Goal: Task Accomplishment & Management: Complete application form

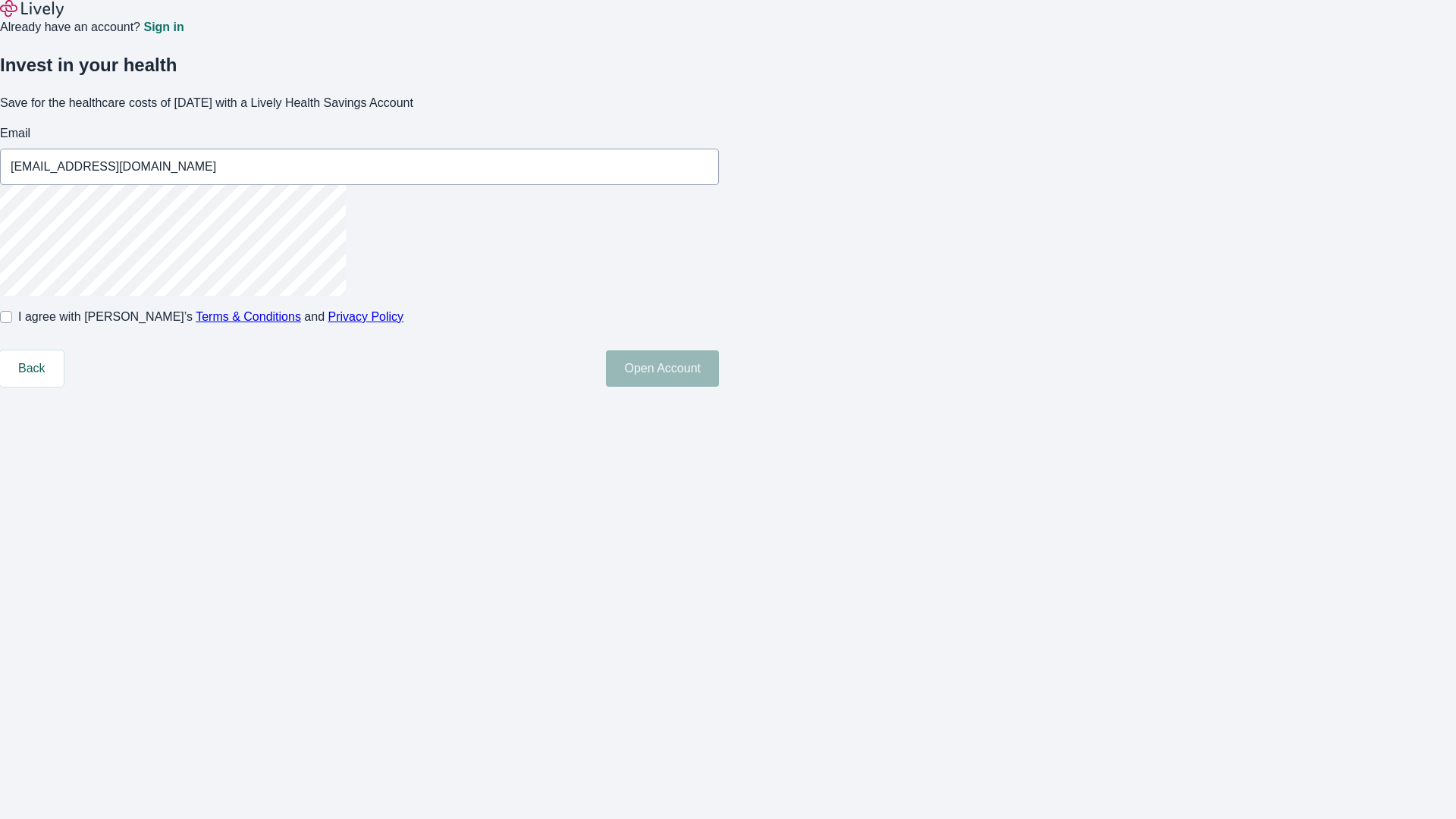
click at [12, 323] on input "I agree with Lively’s Terms & Conditions and Privacy Policy" at bounding box center [6, 317] width 12 height 12
checkbox input "true"
click at [719, 387] on button "Open Account" at bounding box center [662, 368] width 113 height 36
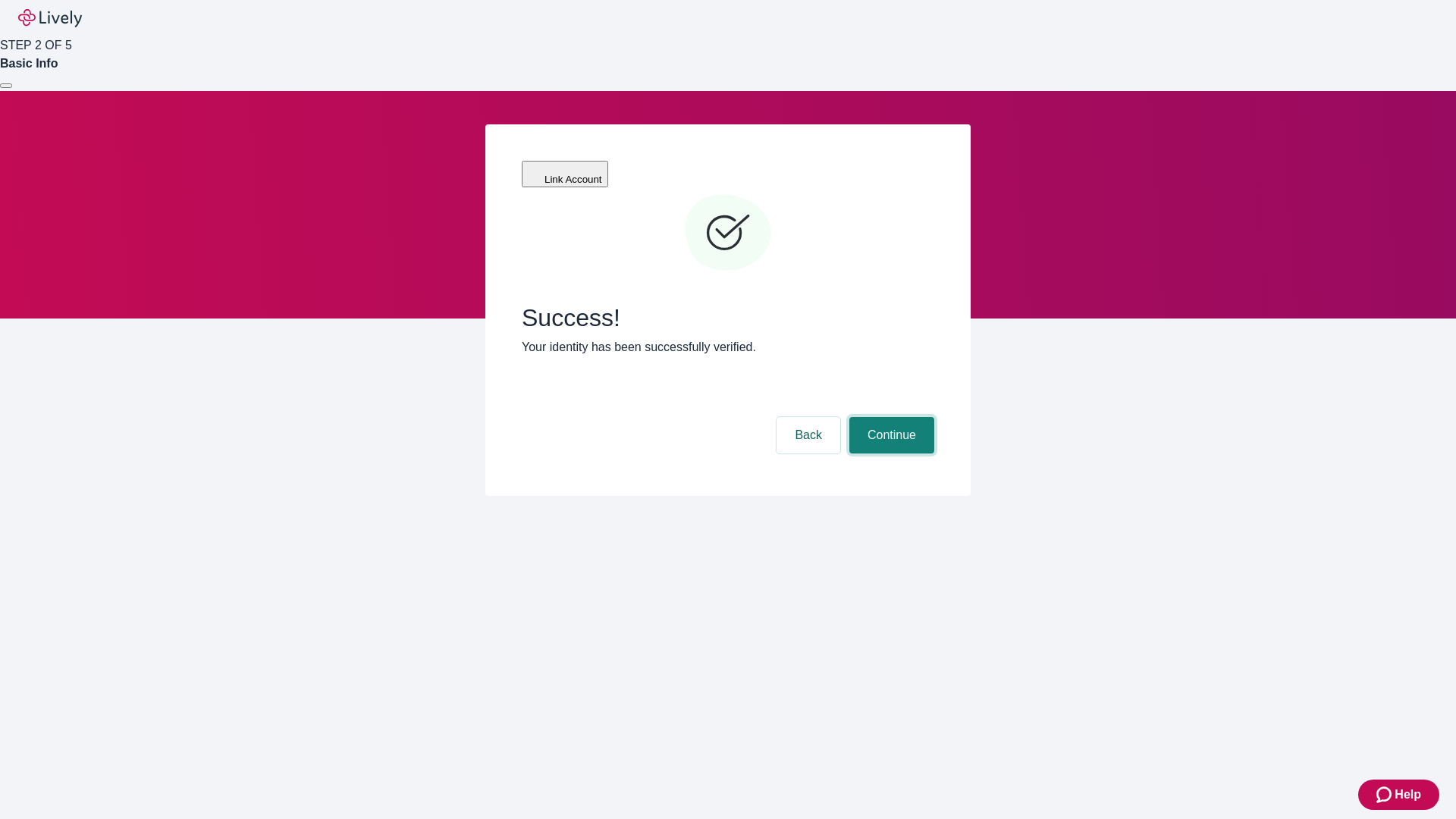
click at [890, 417] on button "Continue" at bounding box center [892, 435] width 85 height 36
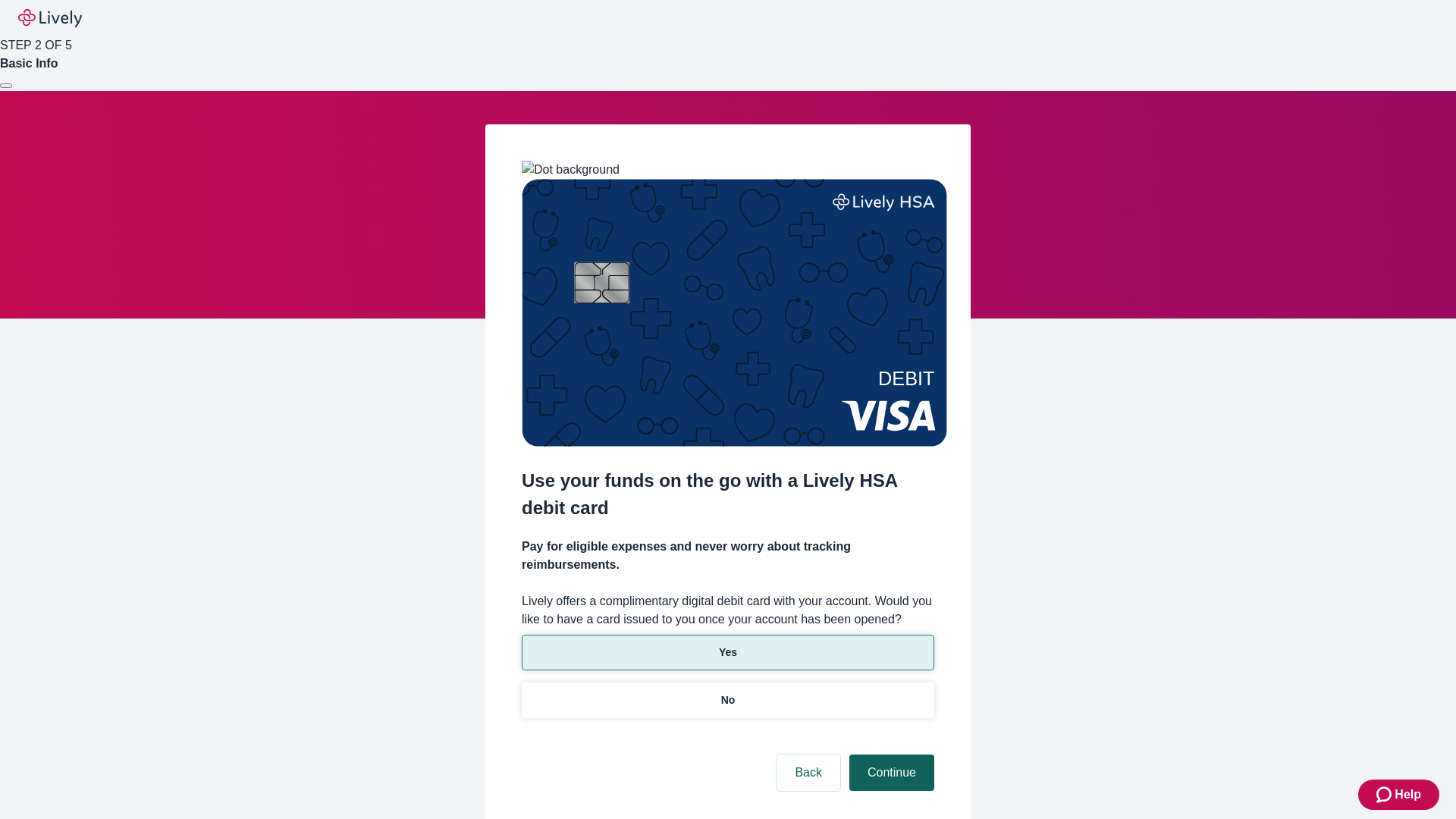
click at [727, 645] on p "Yes" at bounding box center [728, 653] width 19 height 16
click at [890, 754] on button "Continue" at bounding box center [892, 772] width 85 height 36
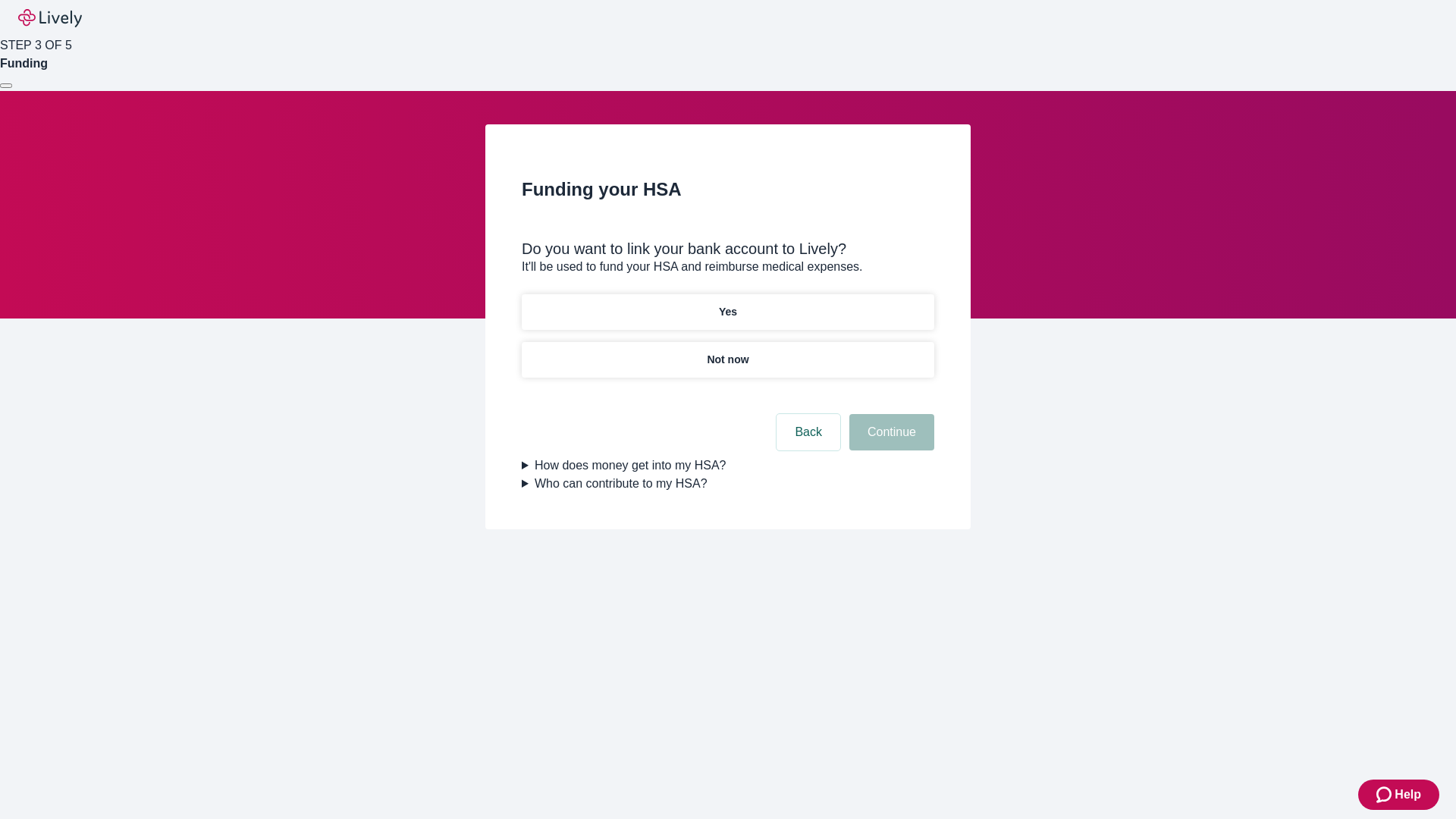
click at [727, 304] on p "Yes" at bounding box center [728, 312] width 19 height 16
click at [890, 414] on button "Continue" at bounding box center [892, 432] width 85 height 36
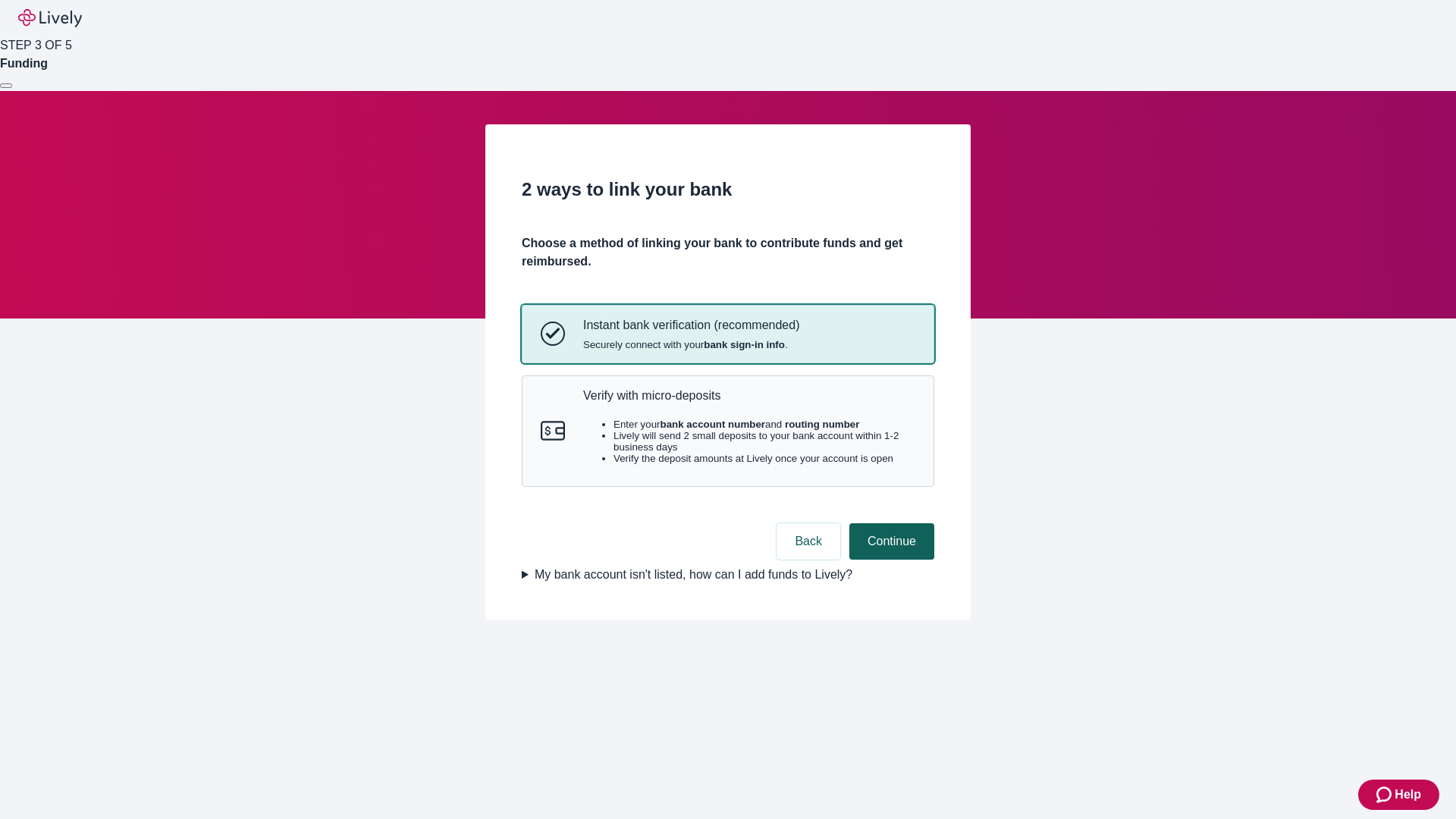
click at [748, 403] on p "Verify with micro-deposits" at bounding box center [749, 395] width 332 height 14
click at [890, 560] on button "Continue" at bounding box center [892, 541] width 85 height 36
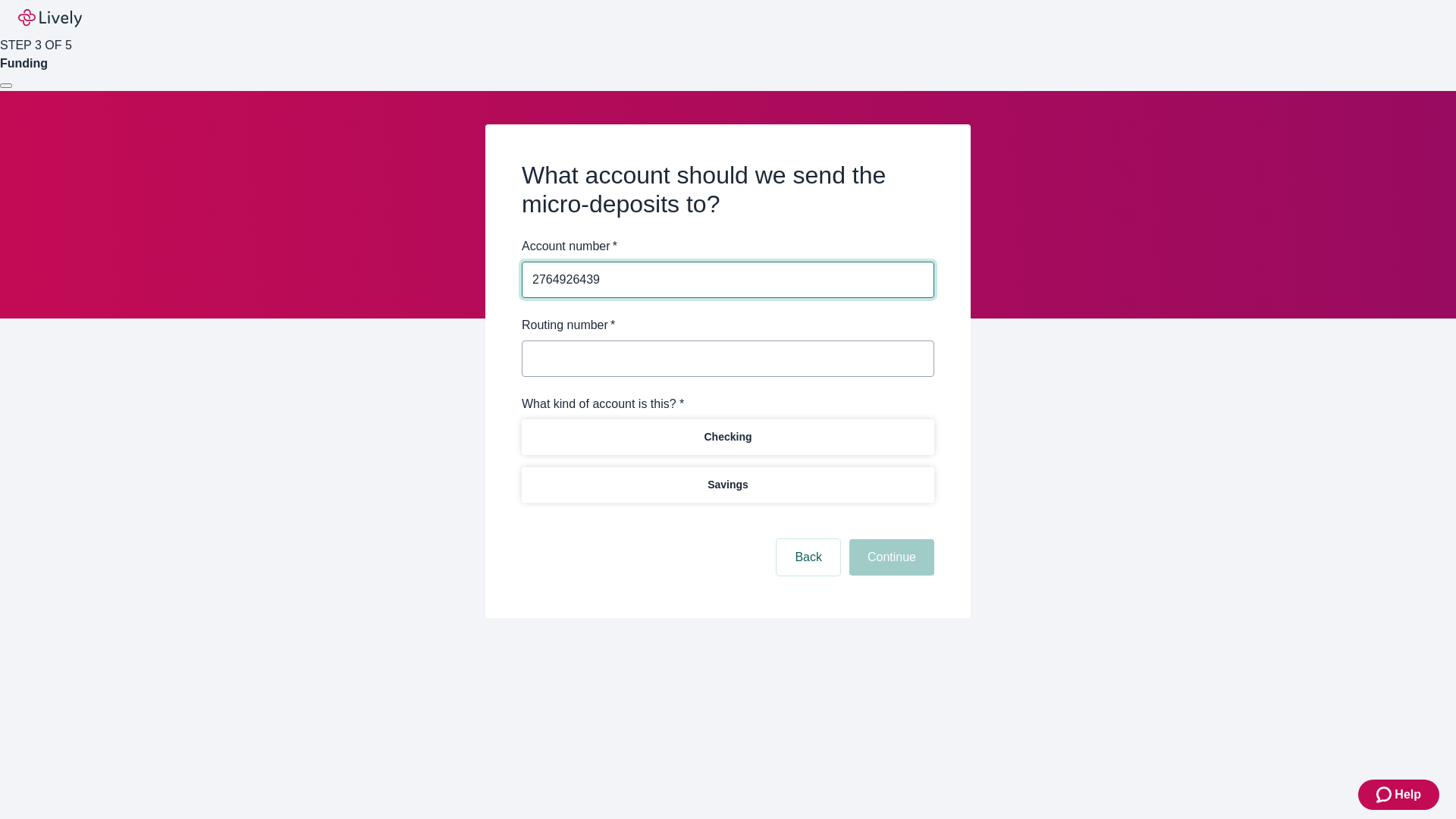
type input "2764926439"
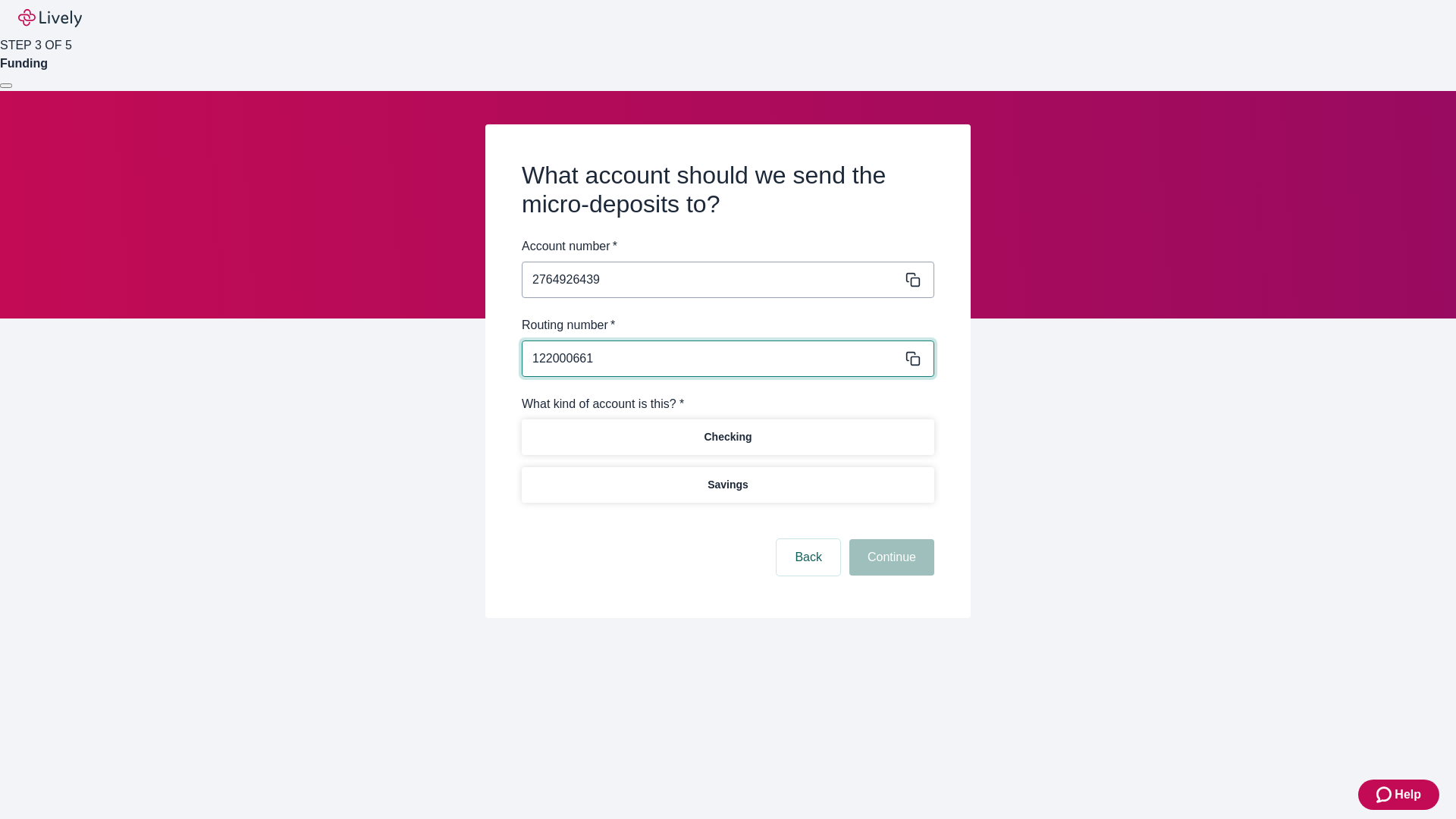
type input "122000661"
click at [727, 436] on p "Checking" at bounding box center [728, 437] width 48 height 16
click at [890, 560] on button "Continue" at bounding box center [892, 557] width 85 height 36
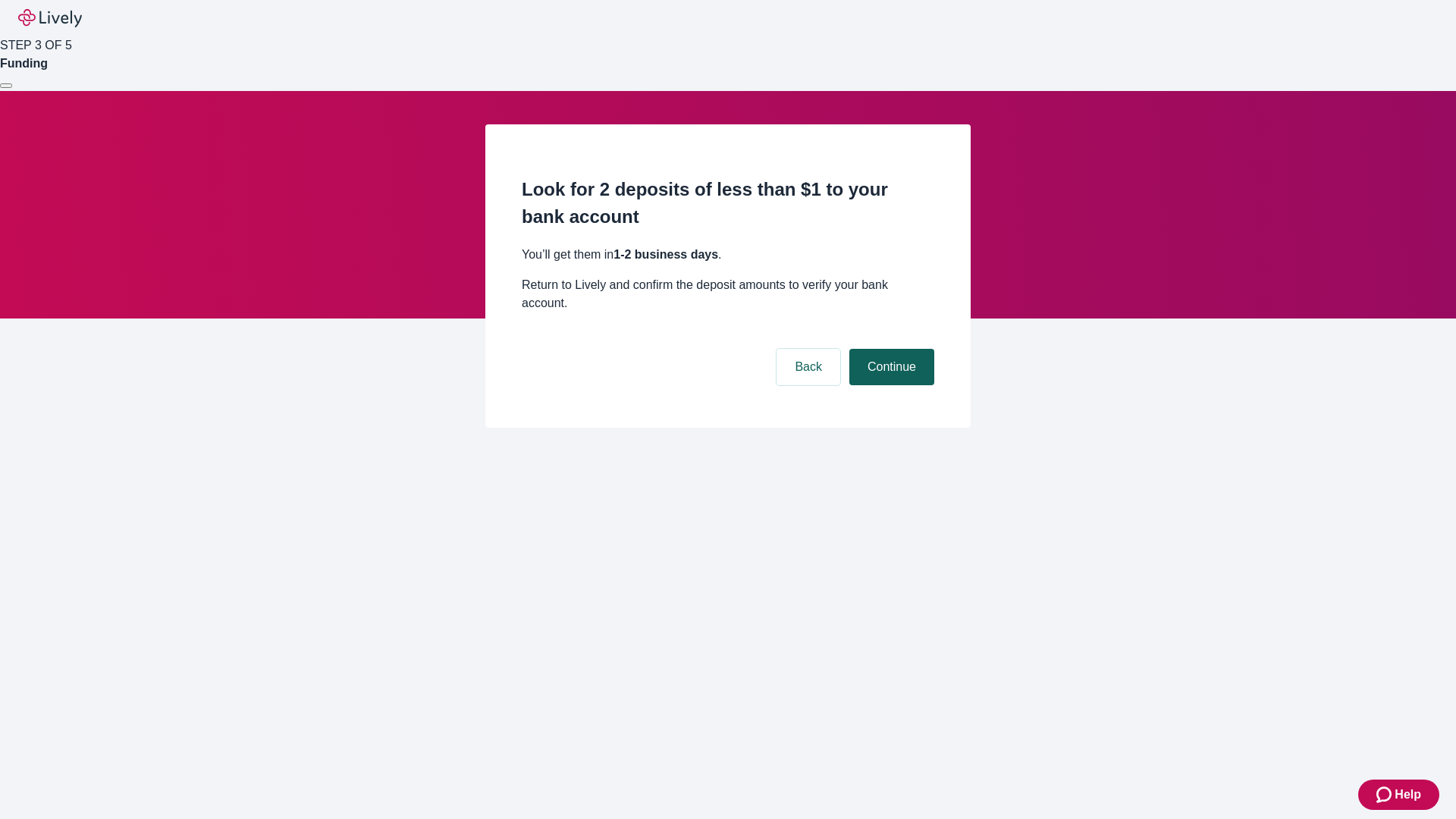
click at [890, 349] on button "Continue" at bounding box center [892, 367] width 85 height 36
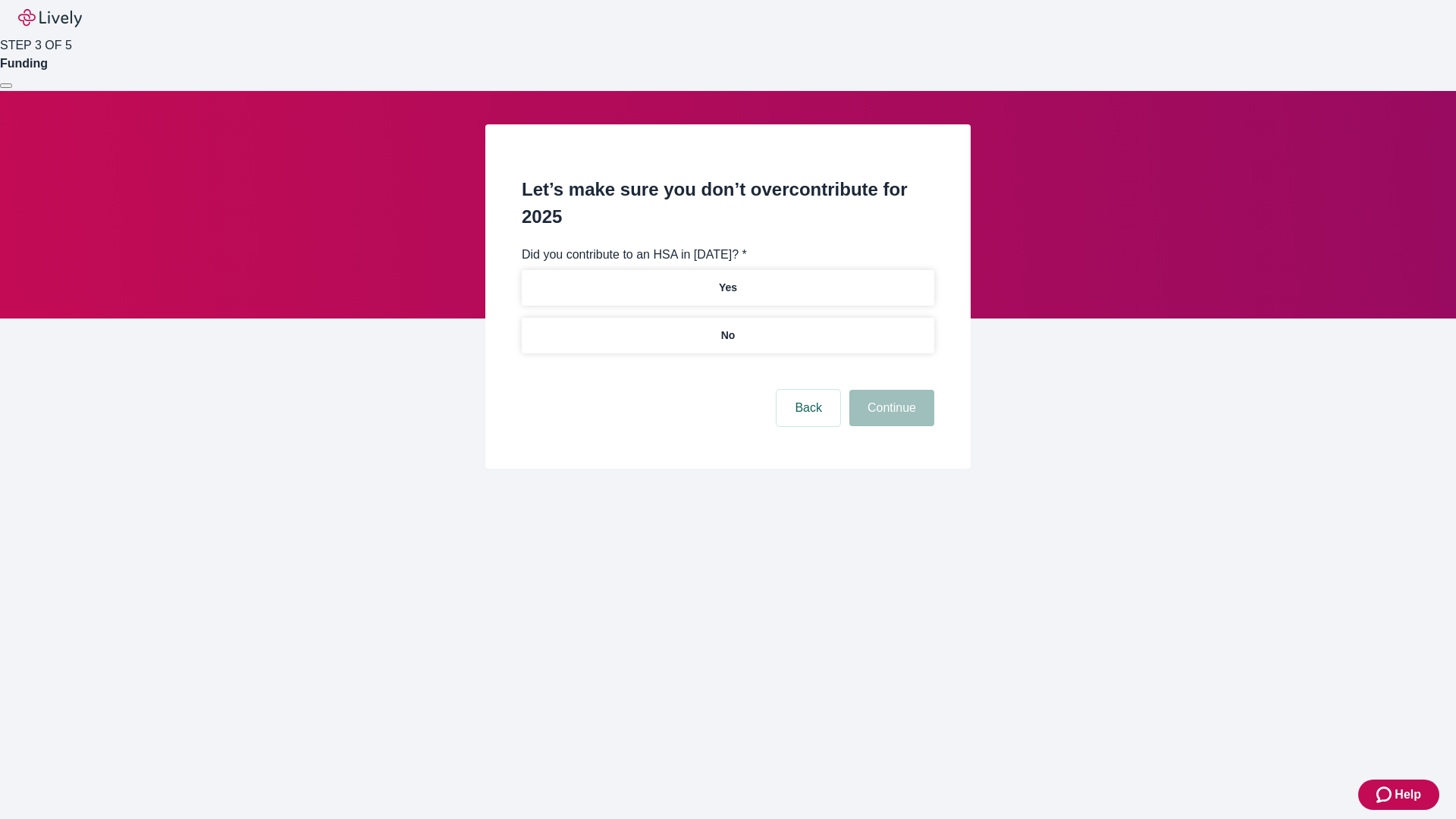
click at [727, 328] on p "No" at bounding box center [728, 336] width 14 height 16
click at [890, 390] on button "Continue" at bounding box center [892, 407] width 85 height 36
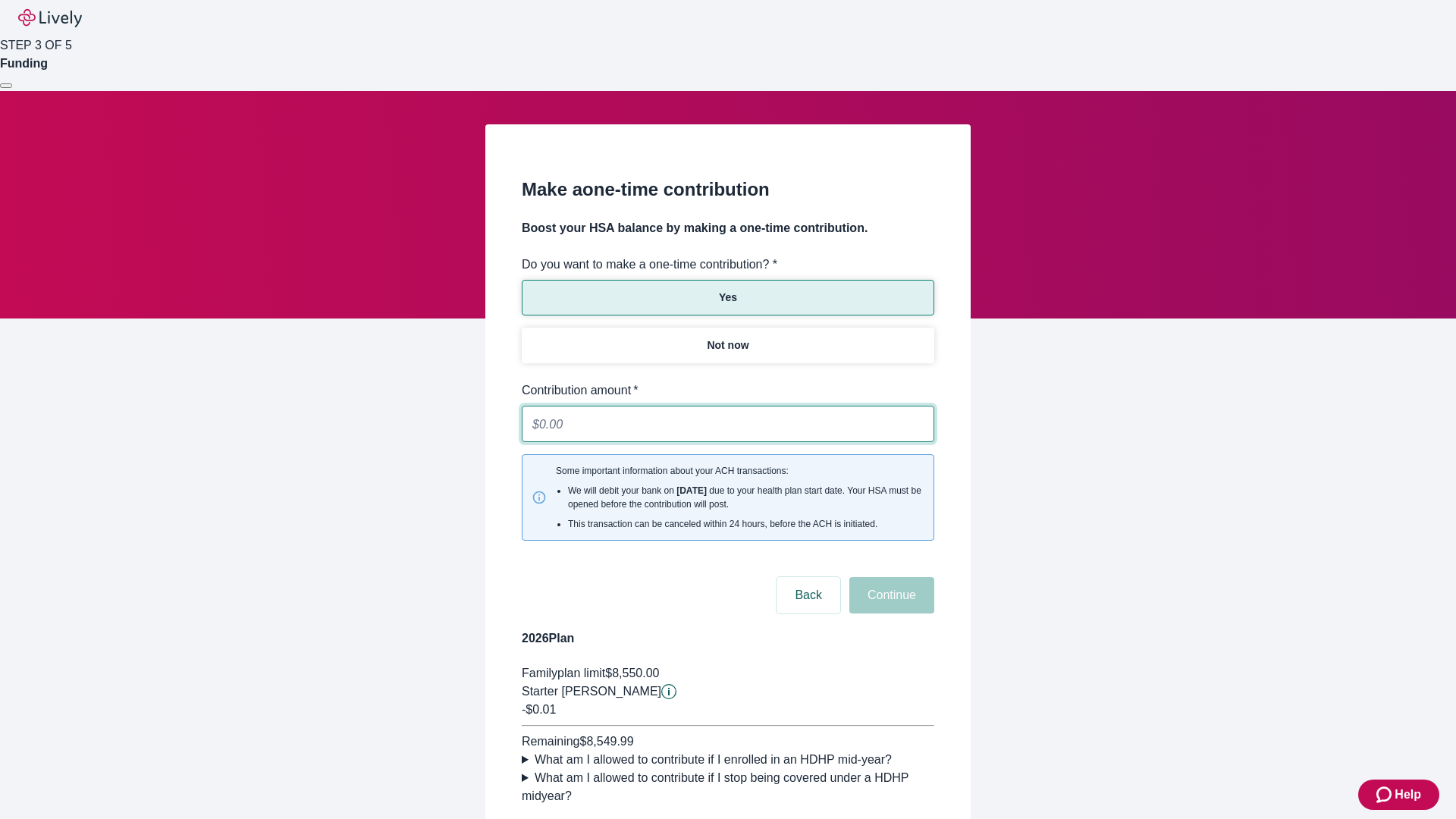
type input "0.01"
click at [890, 577] on button "Continue" at bounding box center [892, 595] width 85 height 36
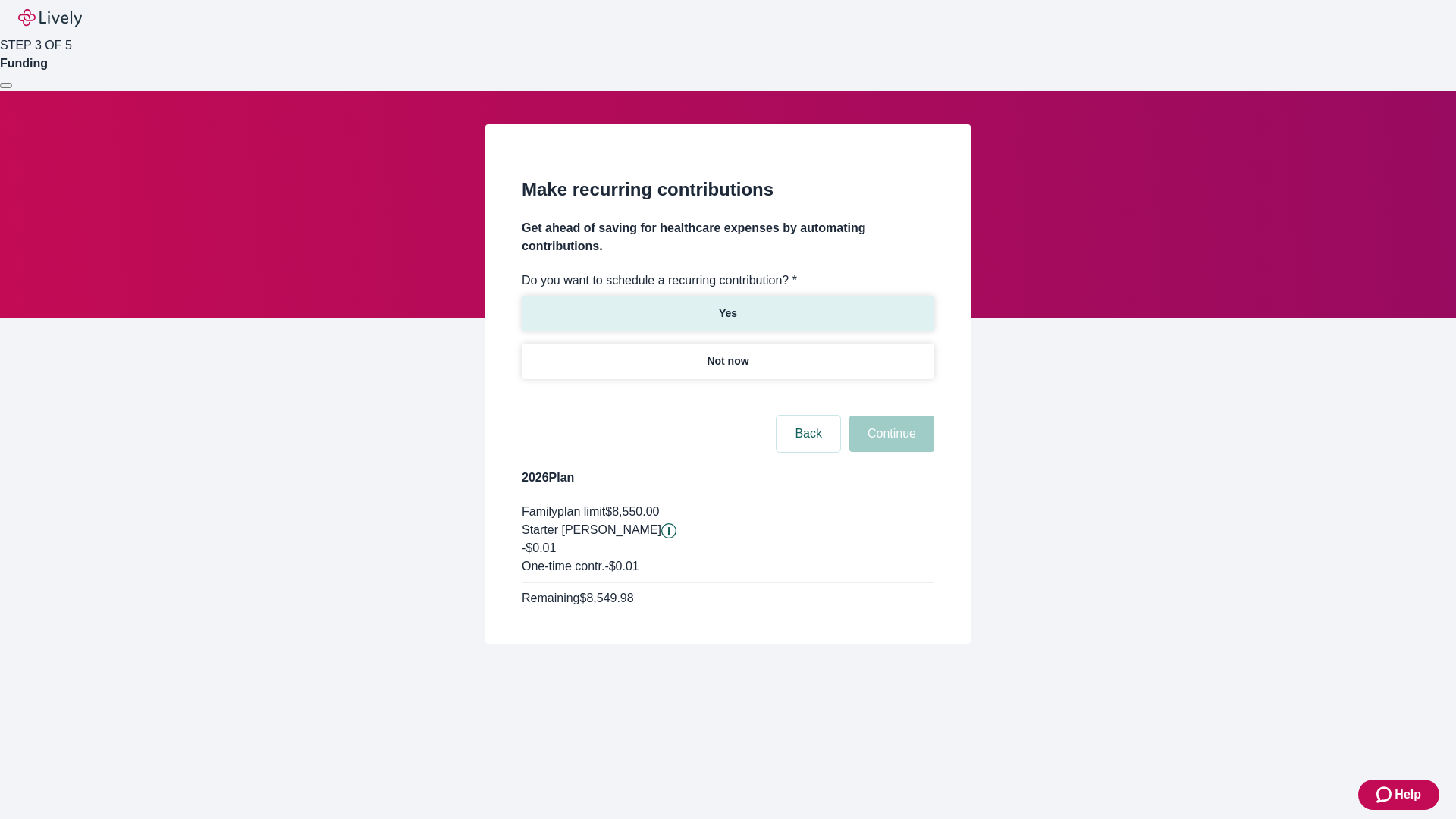
click at [727, 305] on p "Yes" at bounding box center [728, 313] width 19 height 16
click at [727, 398] on body "Help STEP 3 OF 5 Funding Make recurring contributions Get ahead of saving for h…" at bounding box center [728, 358] width 1456 height 716
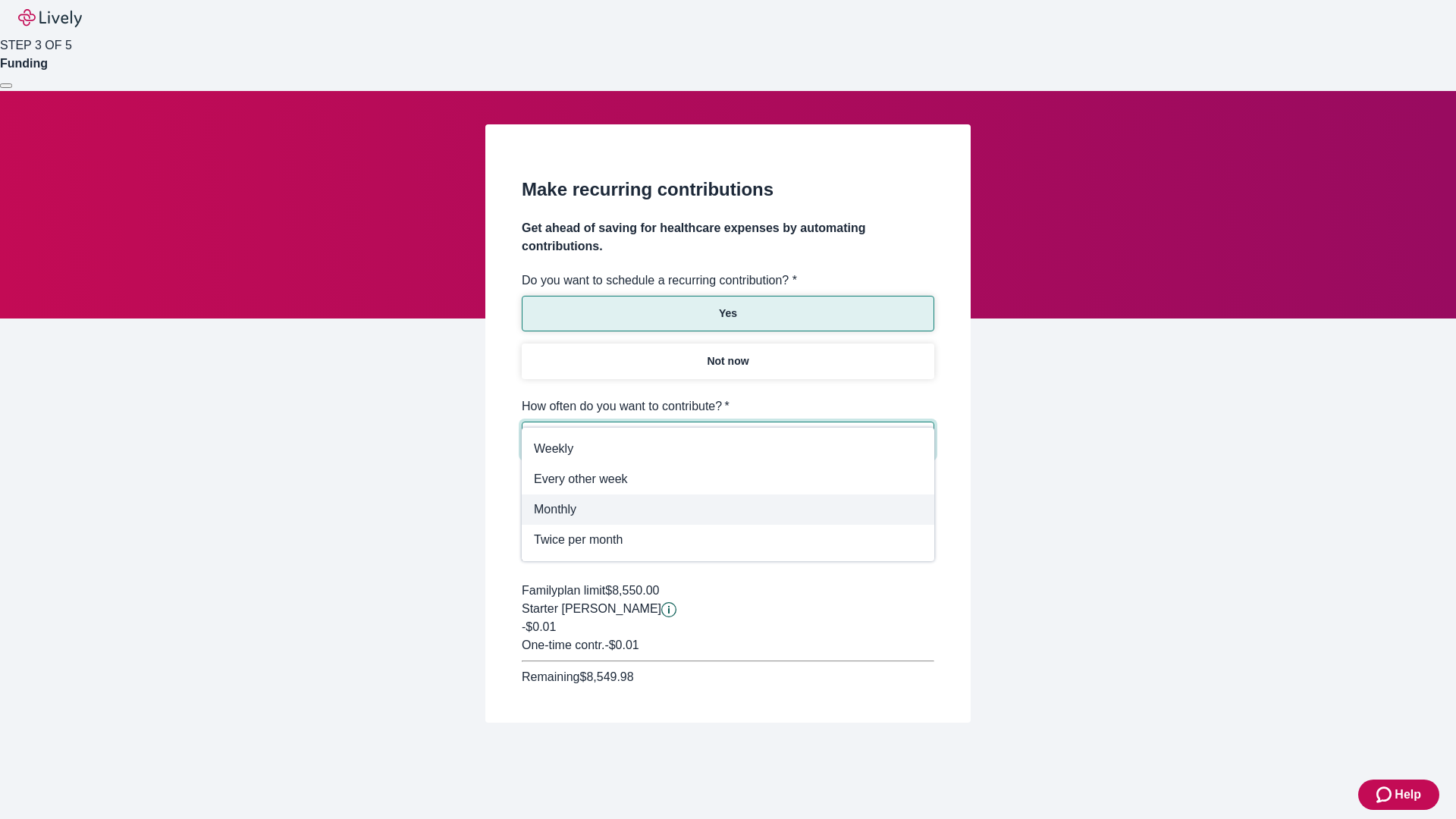
click at [728, 510] on span "Monthly" at bounding box center [728, 509] width 388 height 19
type input "Monthly"
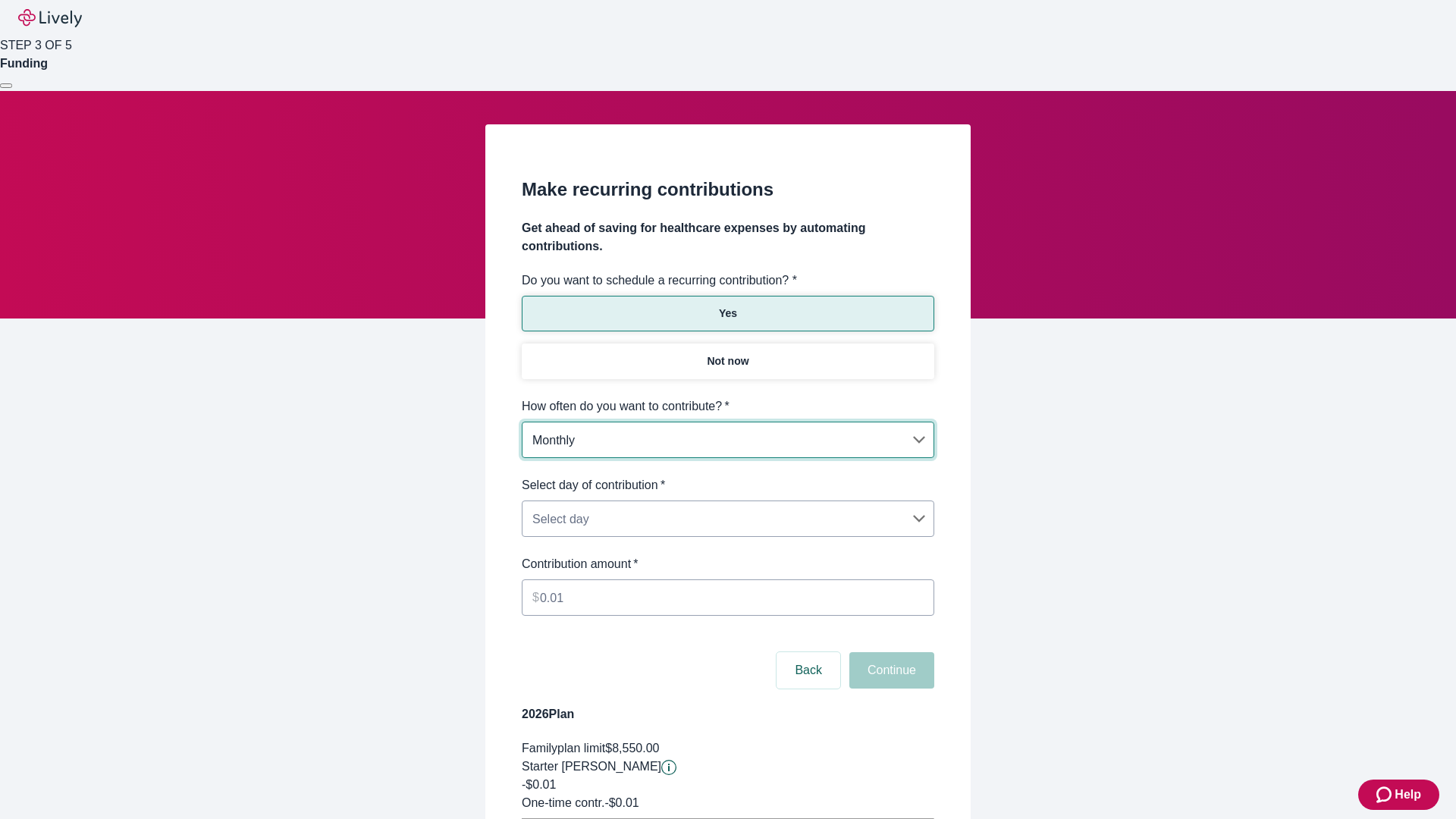
click at [727, 476] on body "Help STEP 3 OF 5 Funding Make recurring contributions Get ahead of saving for h…" at bounding box center [728, 476] width 1456 height 954
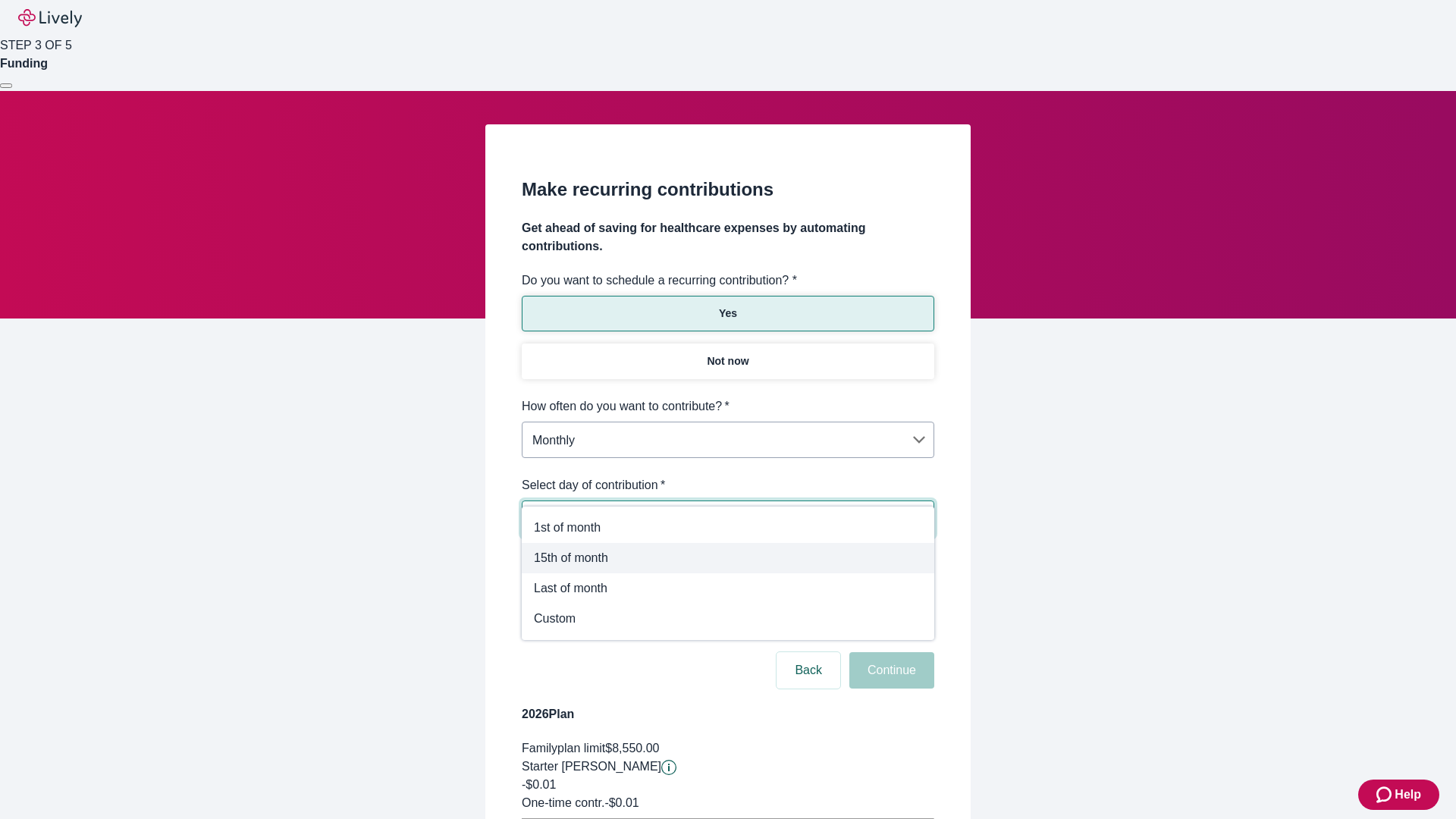
click at [728, 558] on span "15th of month" at bounding box center [728, 558] width 388 height 19
type input "Monthly15th"
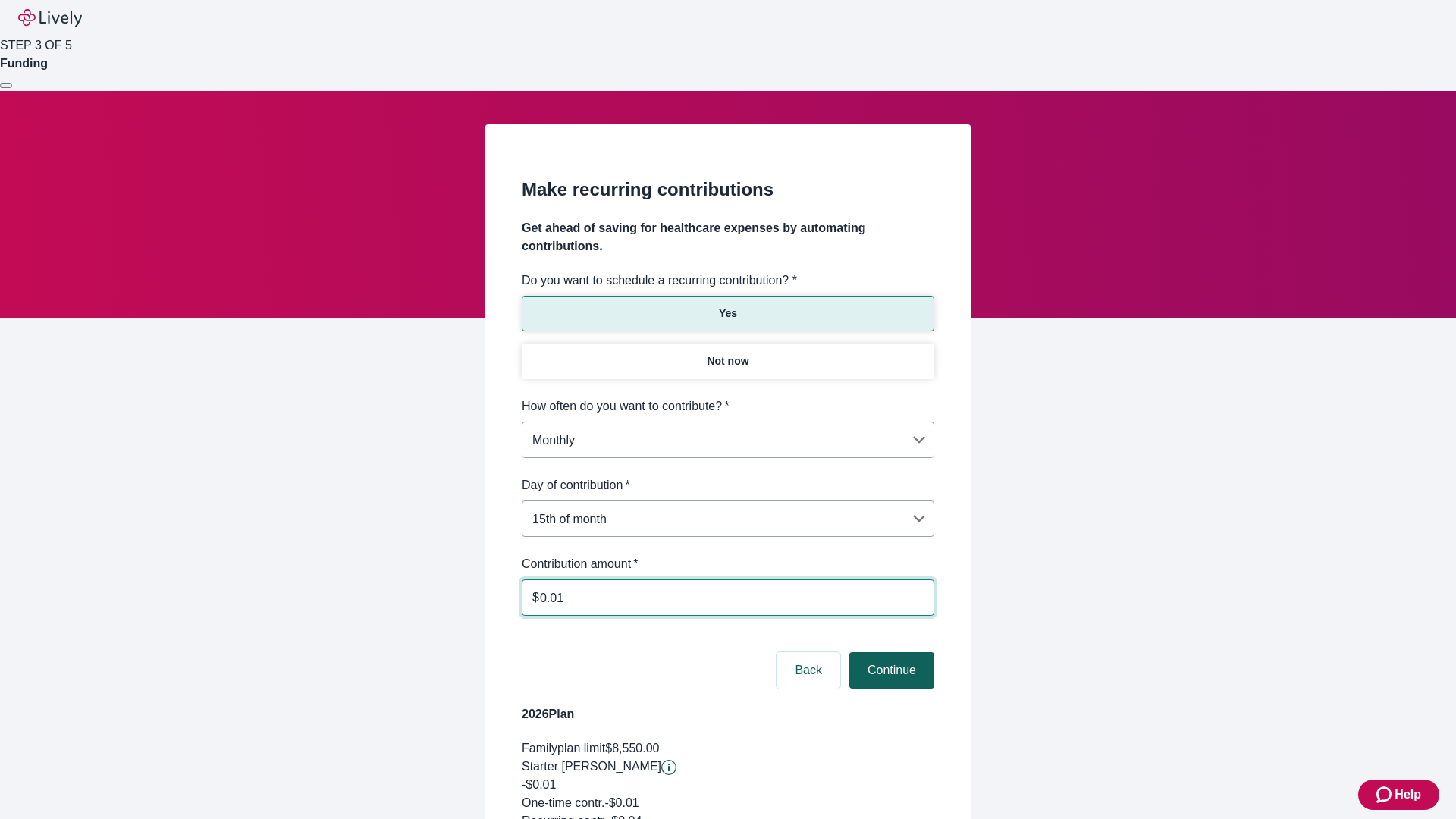
click at [890, 653] on button "Continue" at bounding box center [892, 670] width 85 height 36
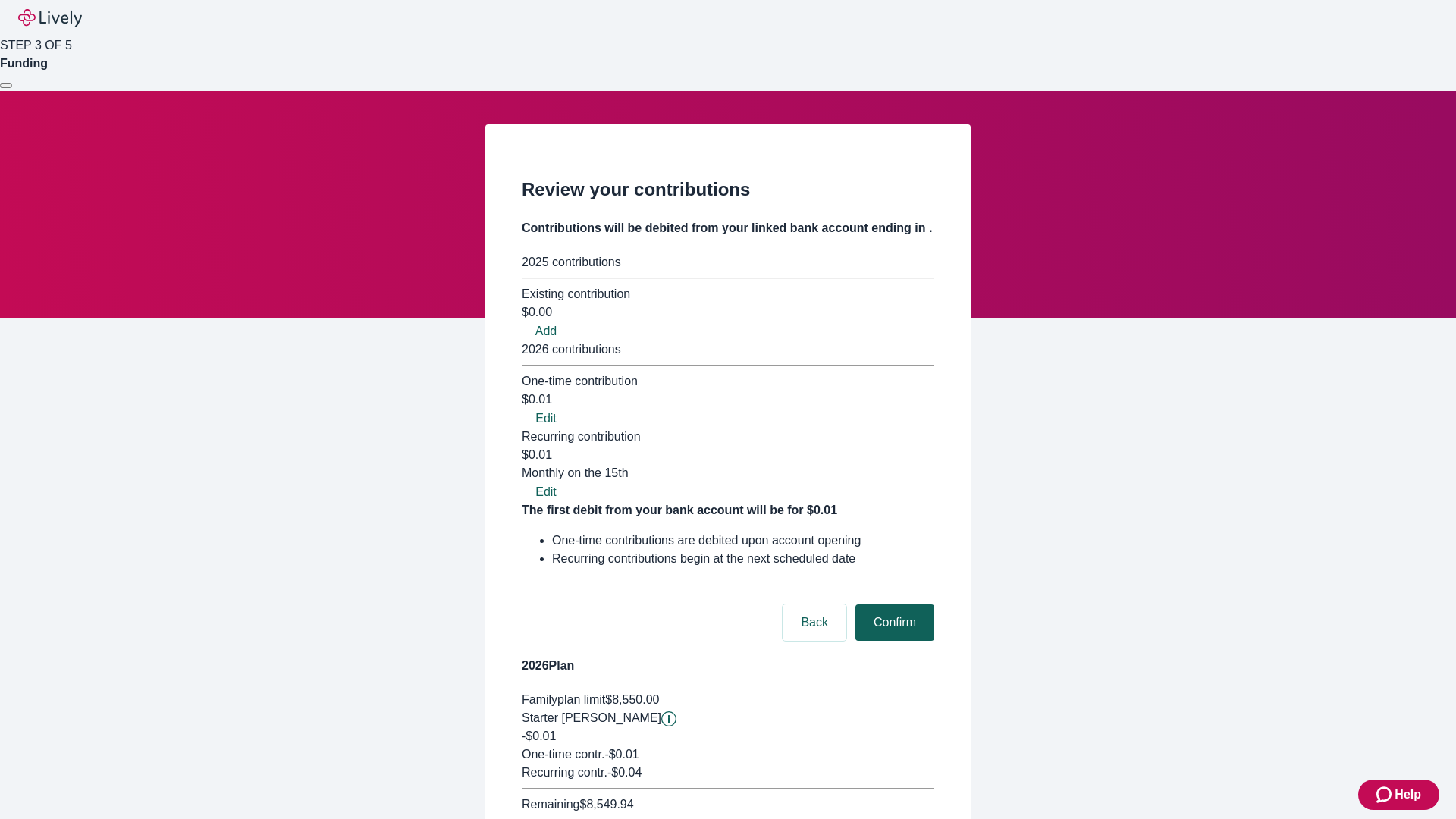
click at [893, 605] on button "Confirm" at bounding box center [895, 622] width 79 height 36
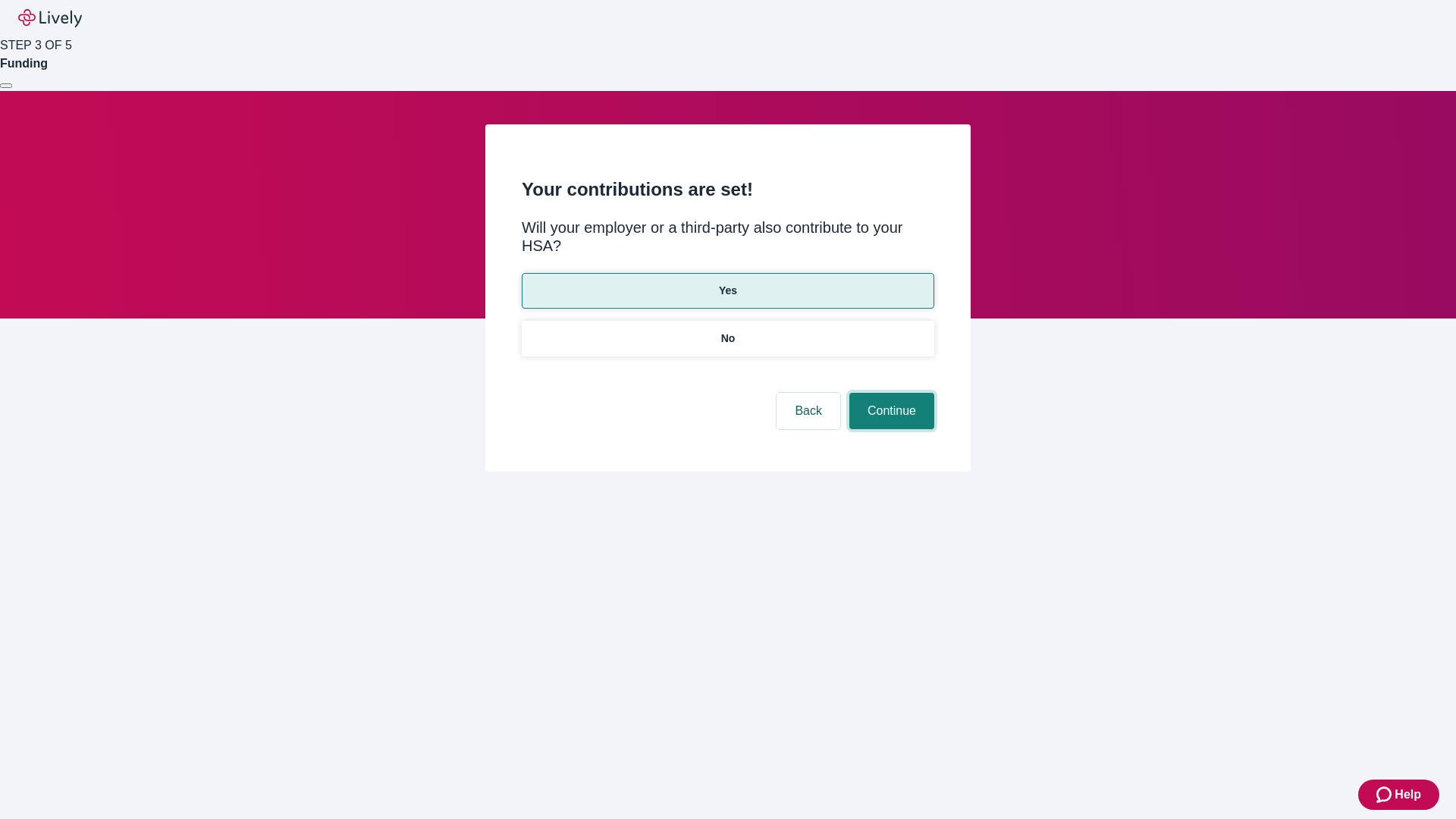
click at [890, 393] on button "Continue" at bounding box center [892, 411] width 85 height 36
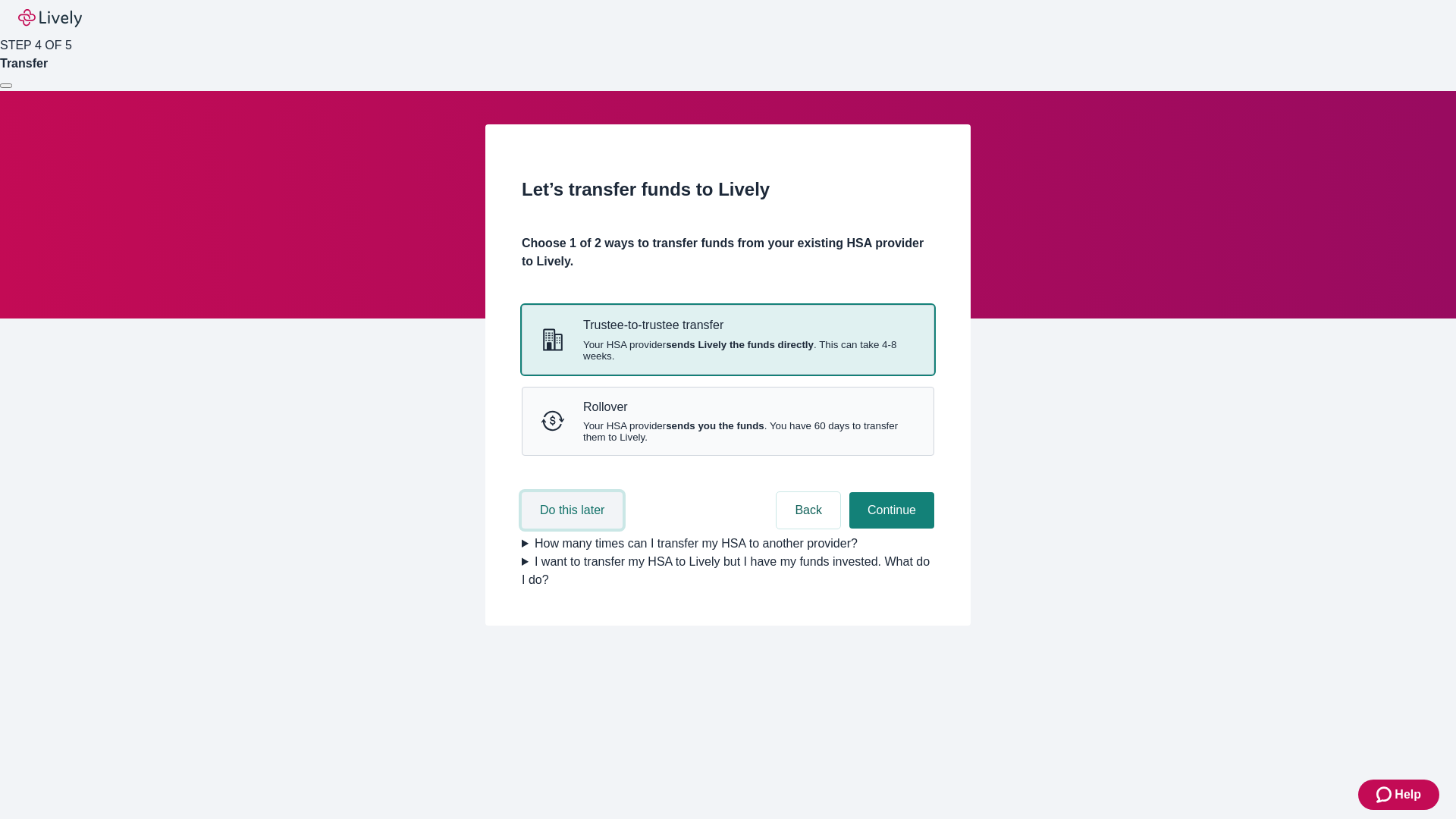
click at [574, 529] on button "Do this later" at bounding box center [572, 510] width 101 height 36
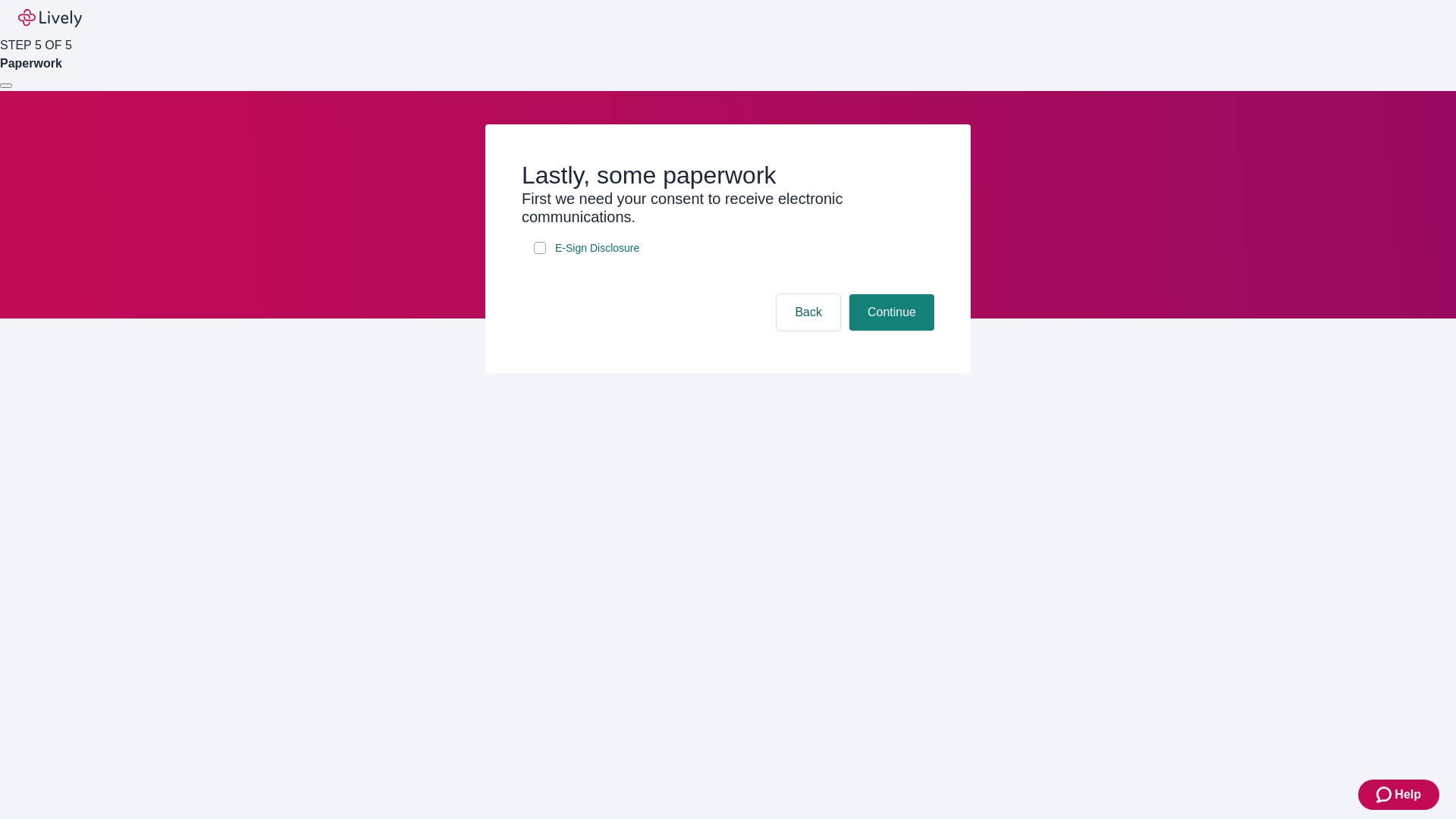
click at [540, 254] on input "E-Sign Disclosure" at bounding box center [540, 248] width 12 height 12
checkbox input "true"
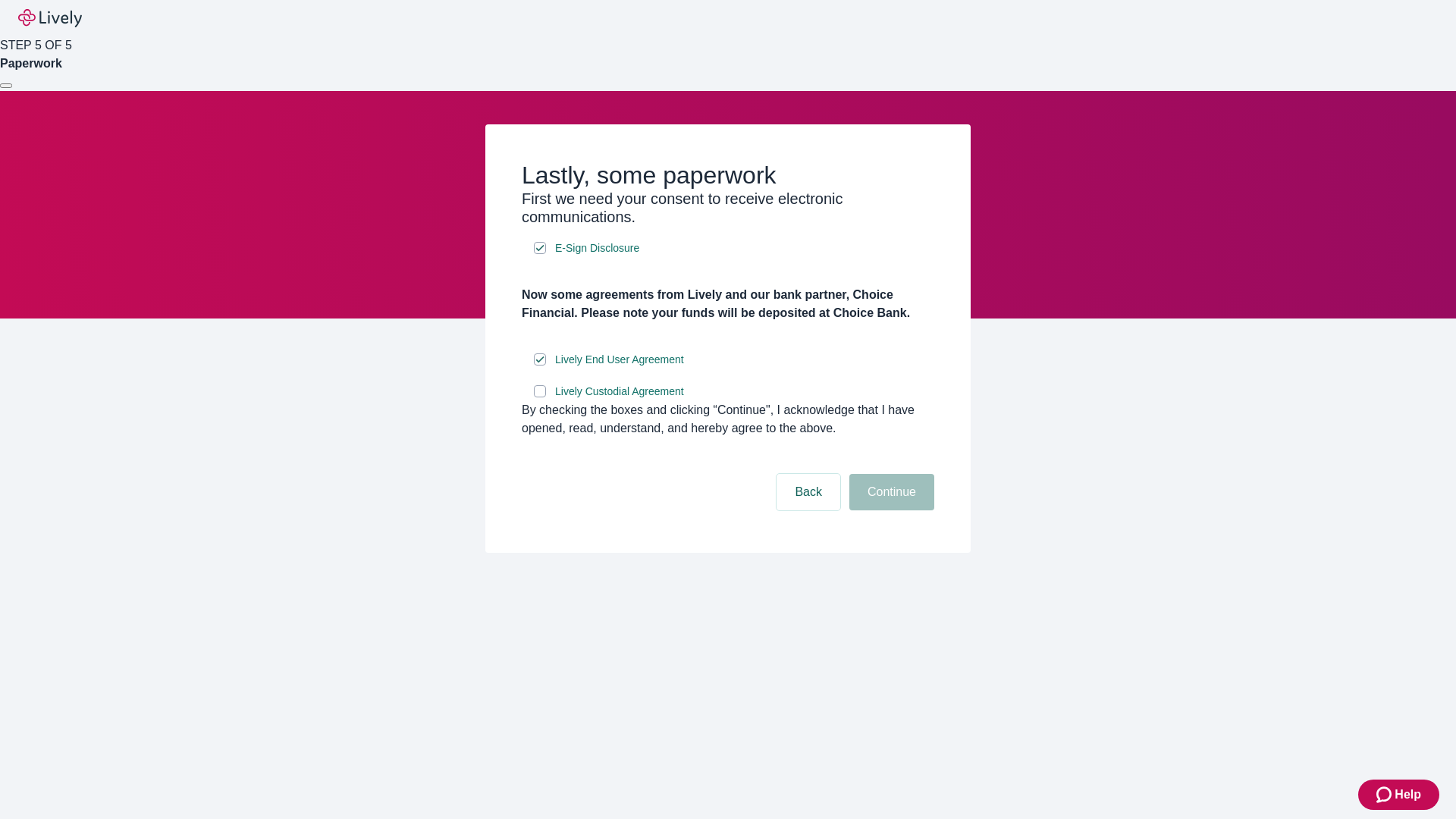
click at [540, 398] on input "Lively Custodial Agreement" at bounding box center [540, 391] width 12 height 12
checkbox input "true"
click at [890, 510] on button "Continue" at bounding box center [892, 491] width 85 height 36
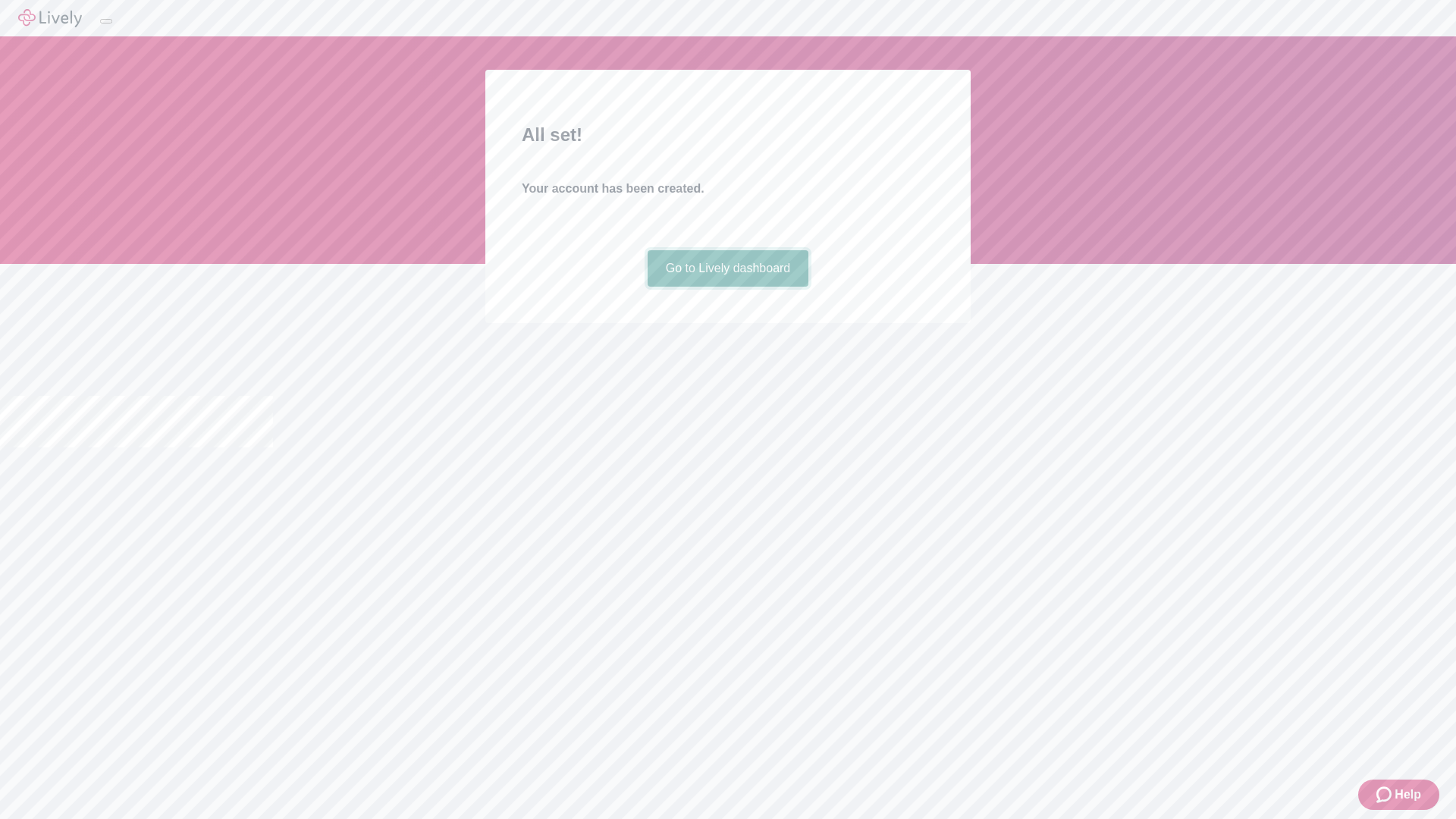
click at [727, 287] on link "Go to Lively dashboard" at bounding box center [728, 268] width 161 height 36
